Goal: Find specific page/section: Find specific page/section

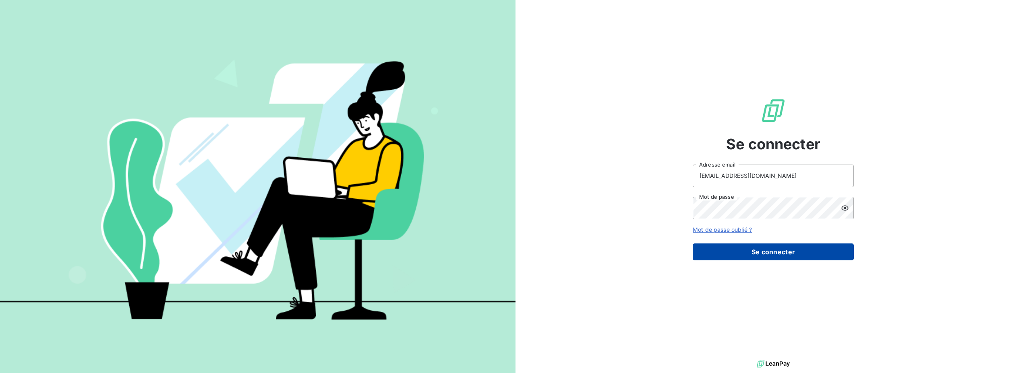
click at [777, 251] on button "Se connecter" at bounding box center [773, 252] width 161 height 17
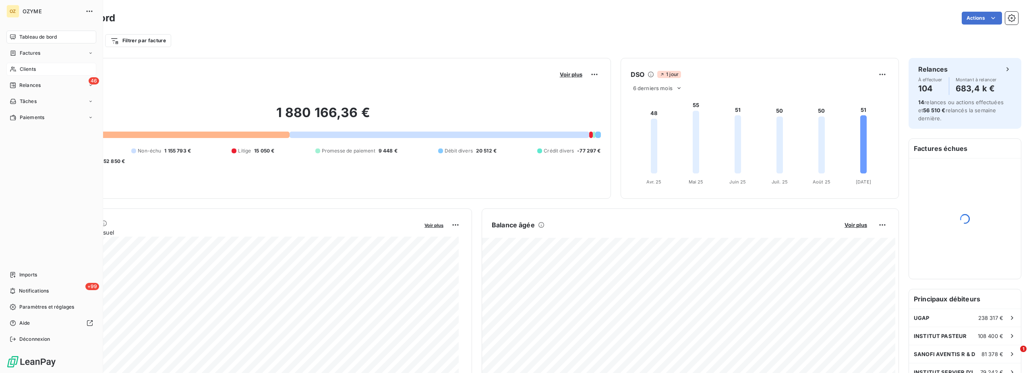
click at [38, 71] on div "Clients" at bounding box center [51, 69] width 90 height 13
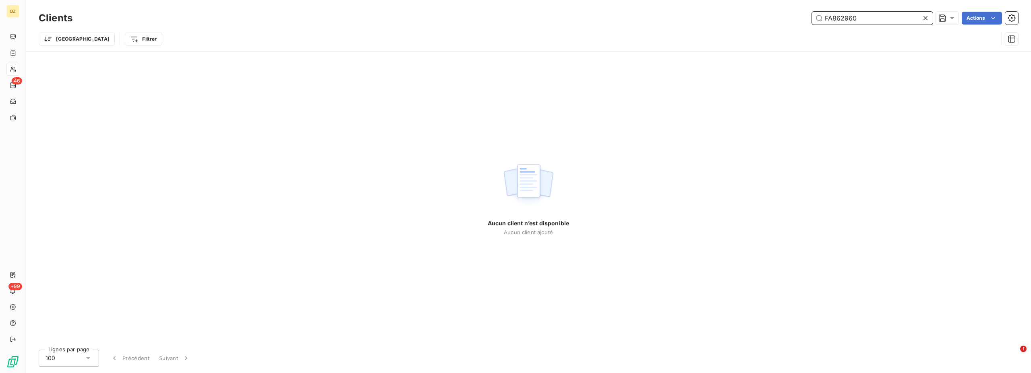
click at [838, 15] on input "FA862960" at bounding box center [872, 18] width 121 height 13
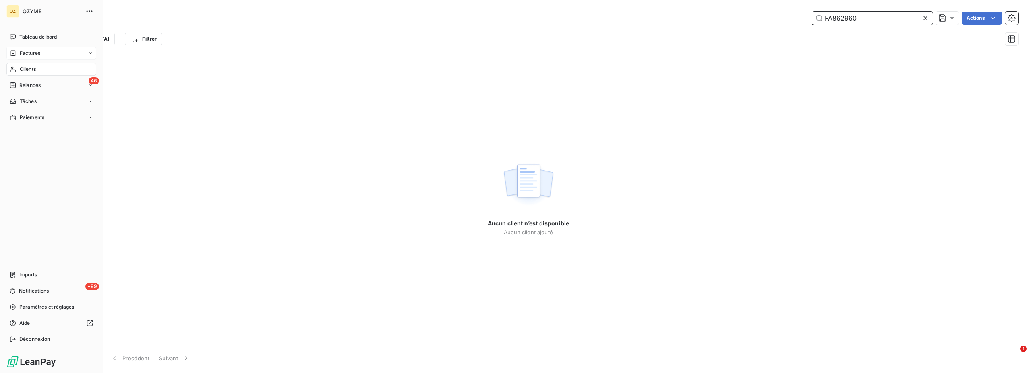
type input "FA862960"
click at [25, 50] on span "Factures" at bounding box center [30, 53] width 21 height 7
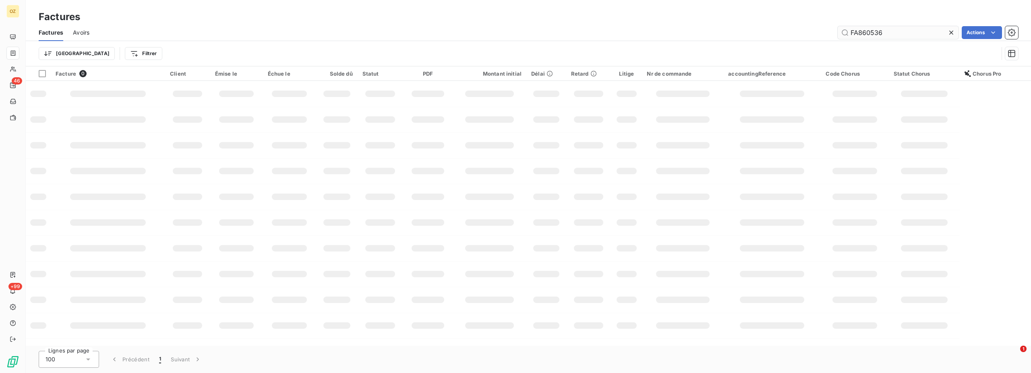
click at [869, 31] on input "FA860536" at bounding box center [898, 32] width 121 height 13
type input "FA862960"
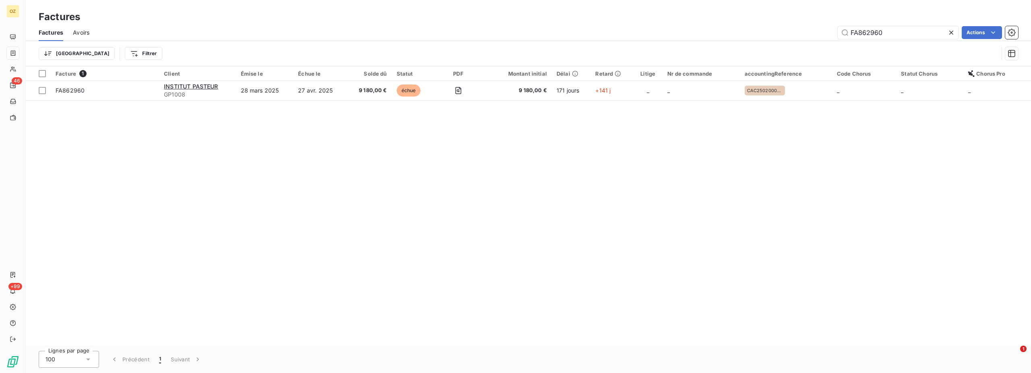
click at [870, 25] on div "Factures Avoirs FA862960 Actions" at bounding box center [528, 32] width 1005 height 17
click at [868, 29] on input "FA862960" at bounding box center [898, 32] width 121 height 13
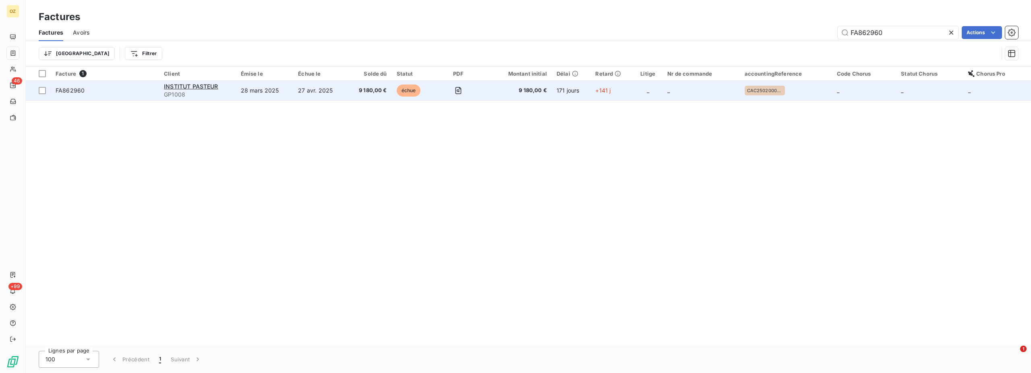
click at [77, 91] on span "FA862960" at bounding box center [70, 90] width 29 height 7
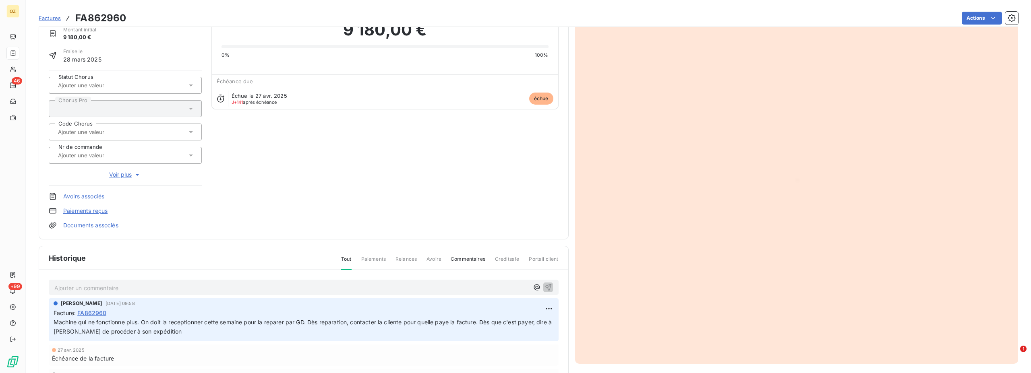
scroll to position [83, 0]
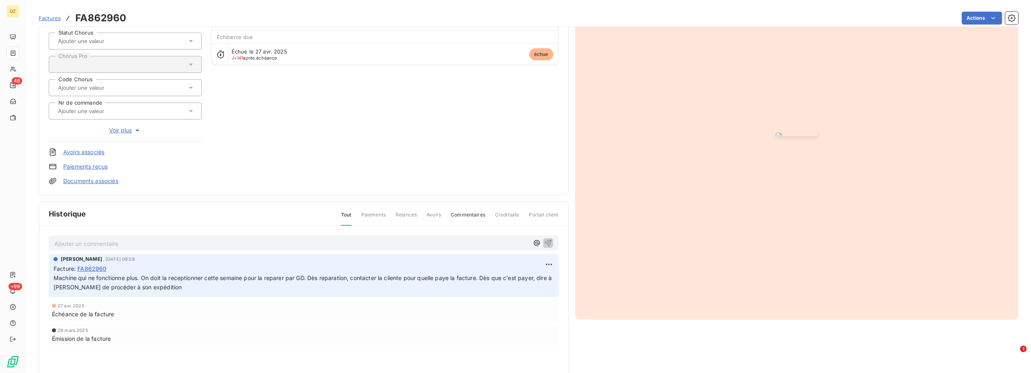
drag, startPoint x: 210, startPoint y: 290, endPoint x: 59, endPoint y: 262, distance: 154.1
click at [59, 262] on div "[PERSON_NAME] [DATE] 09:58 Facture : FA862960 Machine qui ne fonctionne plus. O…" at bounding box center [304, 274] width 500 height 37
click at [249, 290] on p "Machine qui ne fonctionne plus. On doit la receptionner cette semaine pour la r…" at bounding box center [304, 283] width 500 height 19
drag, startPoint x: 228, startPoint y: 289, endPoint x: 222, endPoint y: 283, distance: 8.8
click at [222, 283] on p "Machine qui ne fonctionne plus. On doit la receptionner cette semaine pour la r…" at bounding box center [304, 283] width 500 height 19
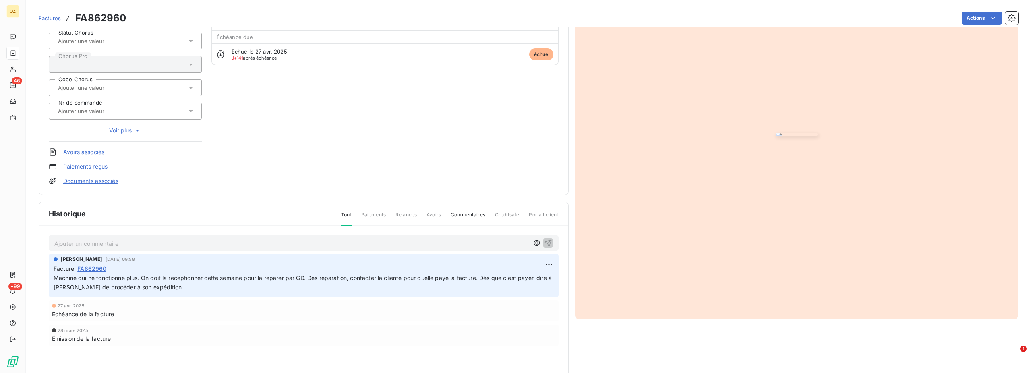
click at [255, 286] on p "Machine qui ne fonctionne plus. On doit la receptionner cette semaine pour la r…" at bounding box center [304, 283] width 500 height 19
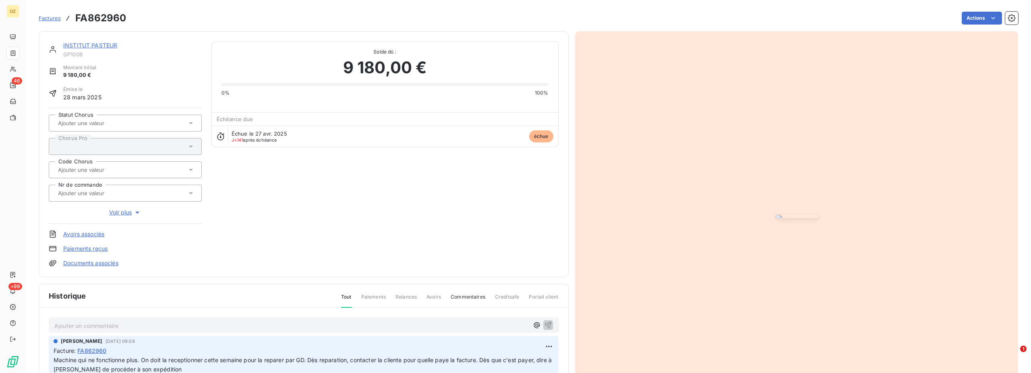
click at [377, 296] on span "Paiements" at bounding box center [373, 301] width 25 height 14
click at [409, 296] on span "Relances" at bounding box center [406, 301] width 21 height 14
click at [403, 296] on span "Relances" at bounding box center [406, 301] width 21 height 14
click at [466, 299] on span "Commentaires" at bounding box center [468, 301] width 35 height 14
